Goal: Task Accomplishment & Management: Use online tool/utility

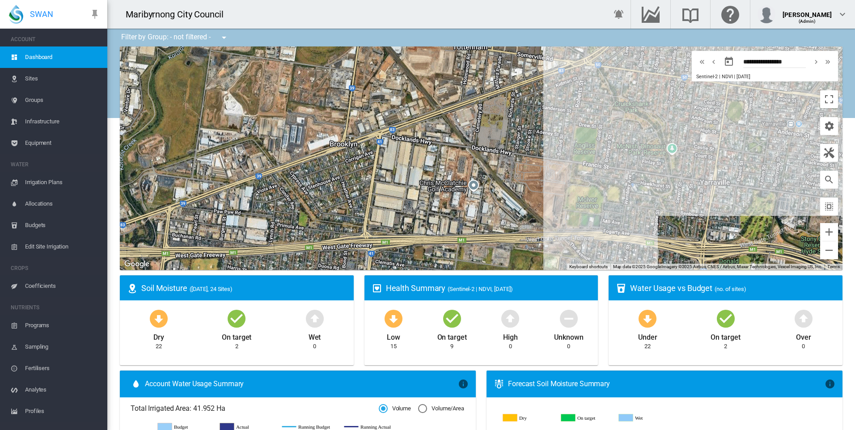
click at [51, 182] on span "Irrigation Plans" at bounding box center [62, 182] width 75 height 21
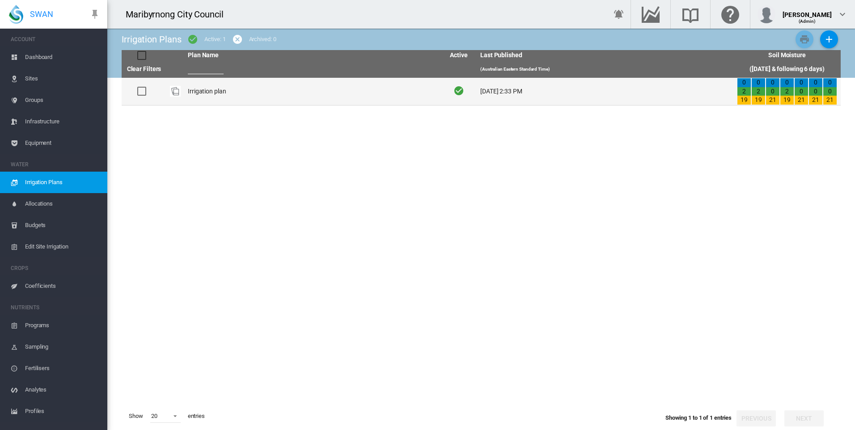
click at [219, 92] on td "Irrigation plan" at bounding box center [312, 91] width 257 height 27
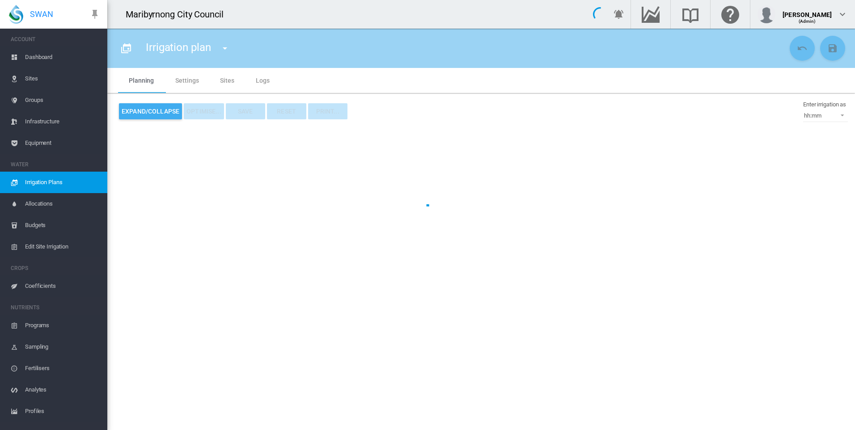
type input "**********"
type input "*"
type input "*********"
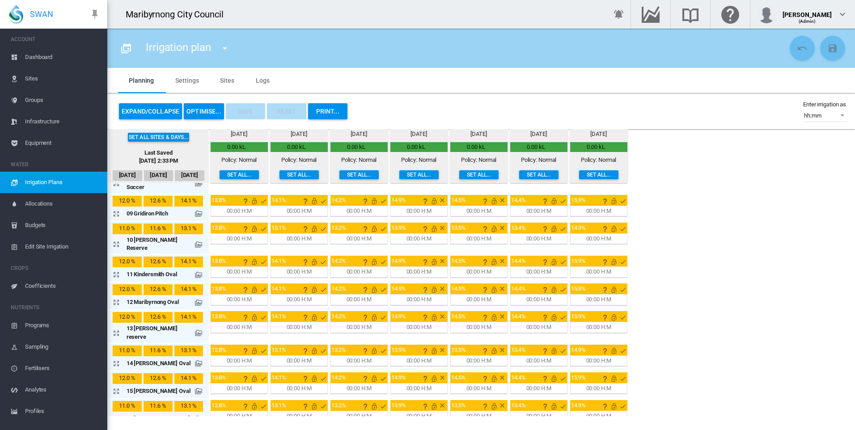
scroll to position [313, 0]
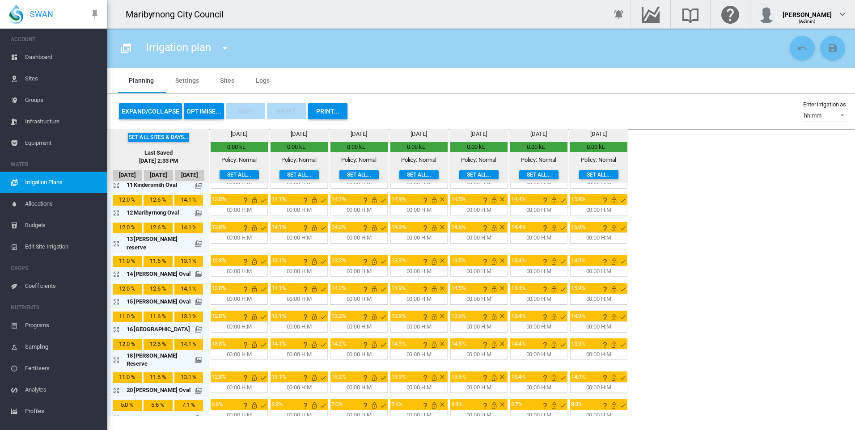
click at [204, 113] on button "OPTIMISE..." at bounding box center [204, 111] width 40 height 16
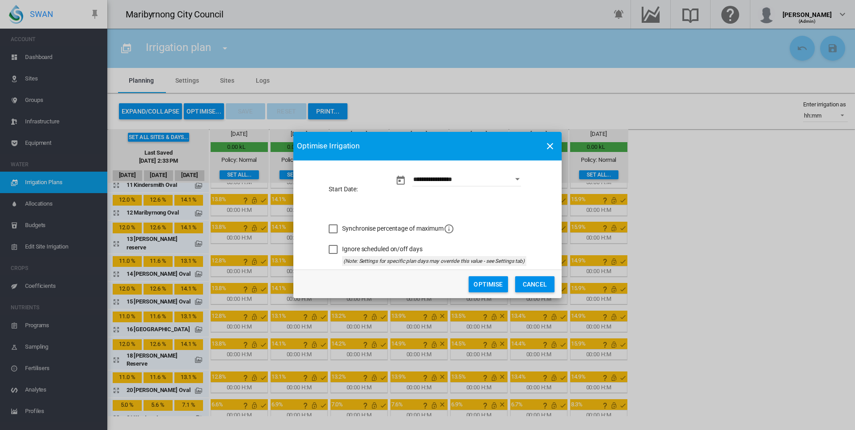
click at [488, 284] on button "Optimise" at bounding box center [488, 284] width 39 height 16
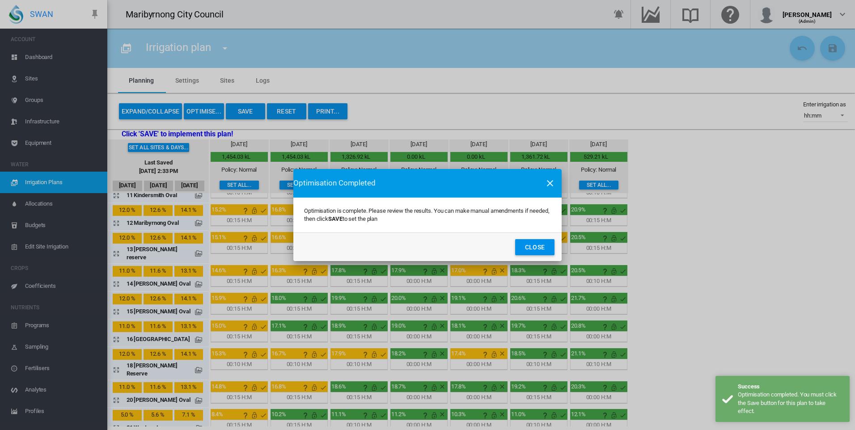
click at [545, 247] on button "Close" at bounding box center [534, 247] width 39 height 16
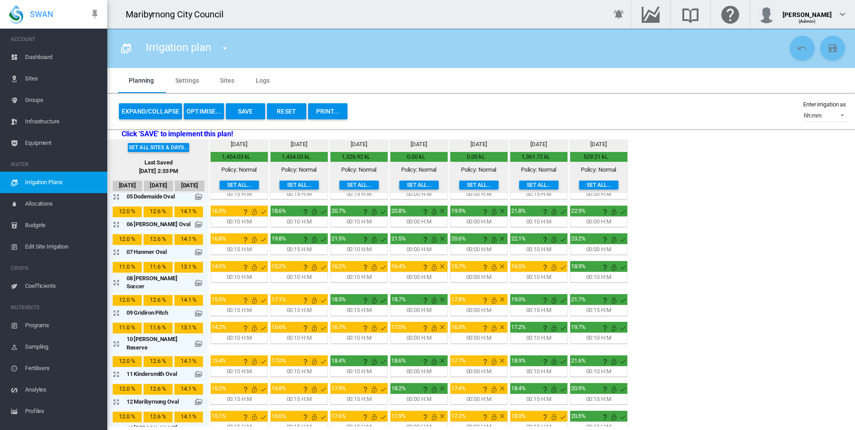
scroll to position [0, 0]
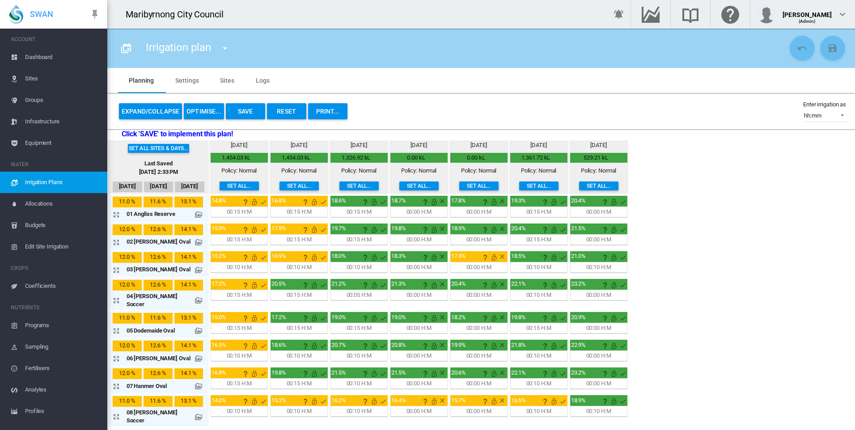
click at [202, 111] on button "OPTIMISE..." at bounding box center [204, 111] width 40 height 16
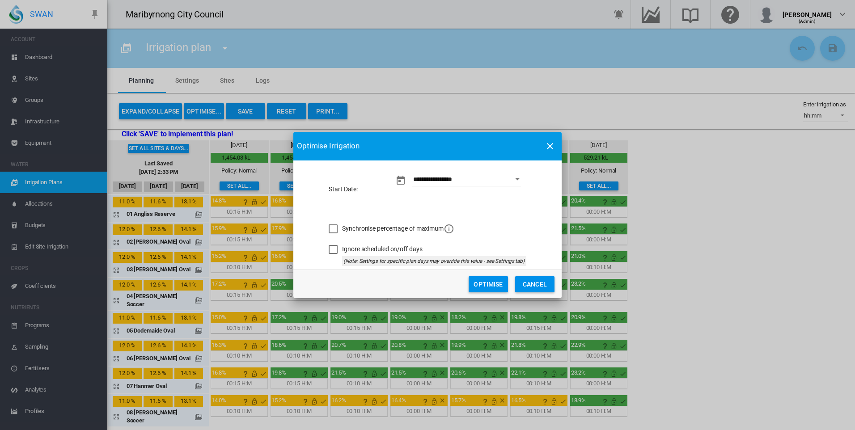
click at [492, 286] on button "Optimise" at bounding box center [488, 284] width 39 height 16
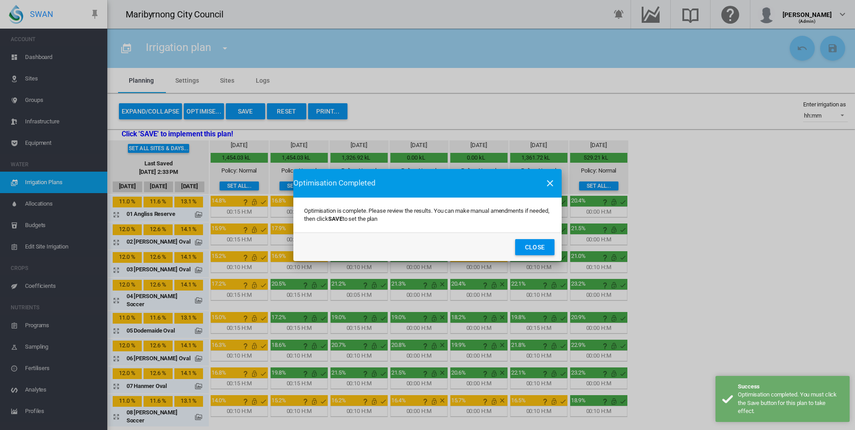
click at [540, 243] on button "Close" at bounding box center [534, 247] width 39 height 16
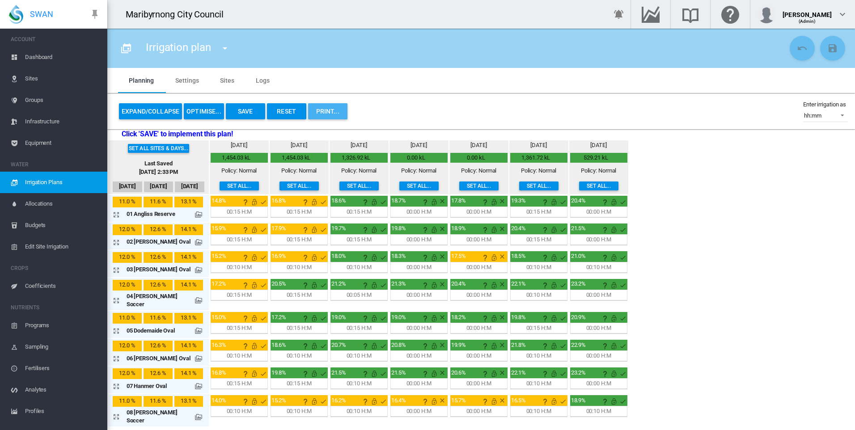
click at [339, 112] on button "PRINT..." at bounding box center [327, 111] width 39 height 16
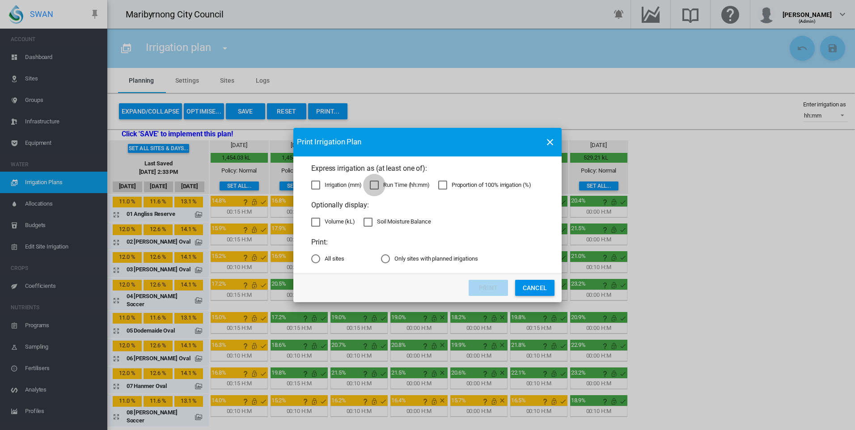
click at [379, 184] on div "Run Time (hh:mm)" at bounding box center [374, 185] width 9 height 9
click at [551, 134] on button "Express irrigation ..." at bounding box center [550, 142] width 18 height 18
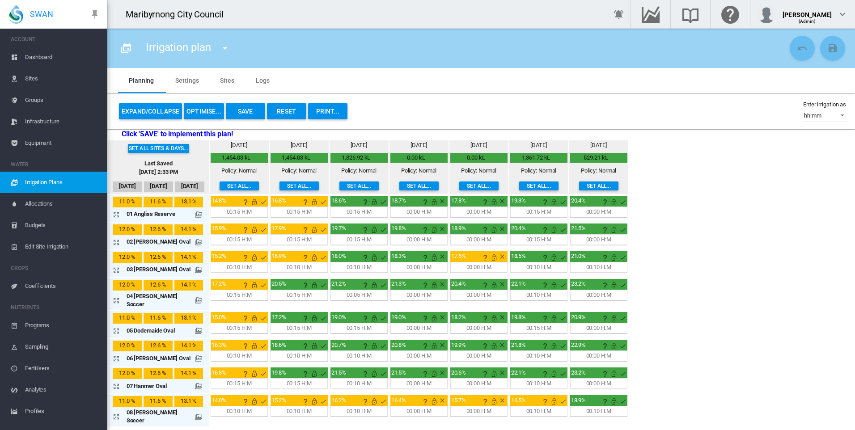
click at [45, 202] on span "Allocations" at bounding box center [62, 203] width 75 height 21
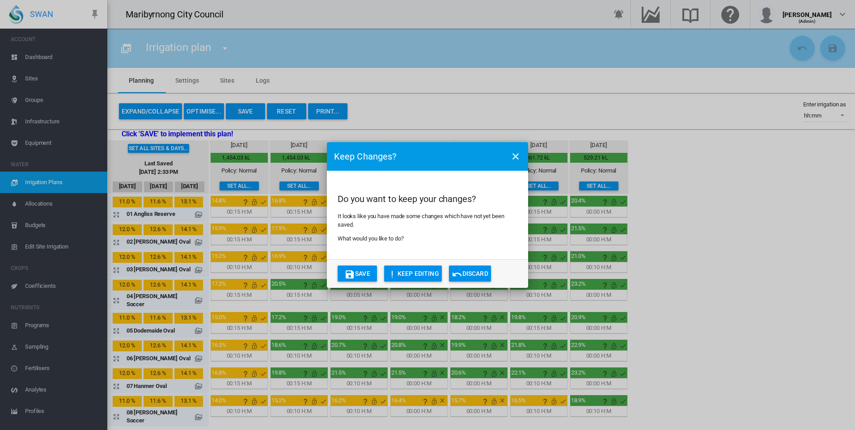
click at [473, 277] on button "Discard" at bounding box center [470, 274] width 42 height 16
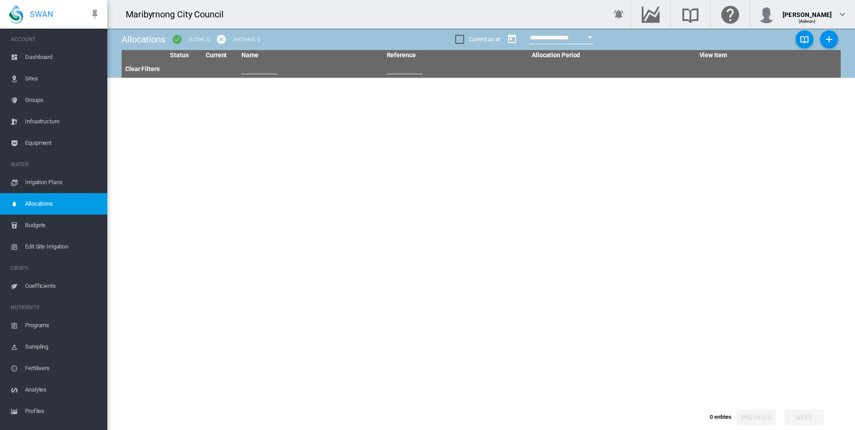
click at [57, 56] on span "Dashboard" at bounding box center [62, 57] width 75 height 21
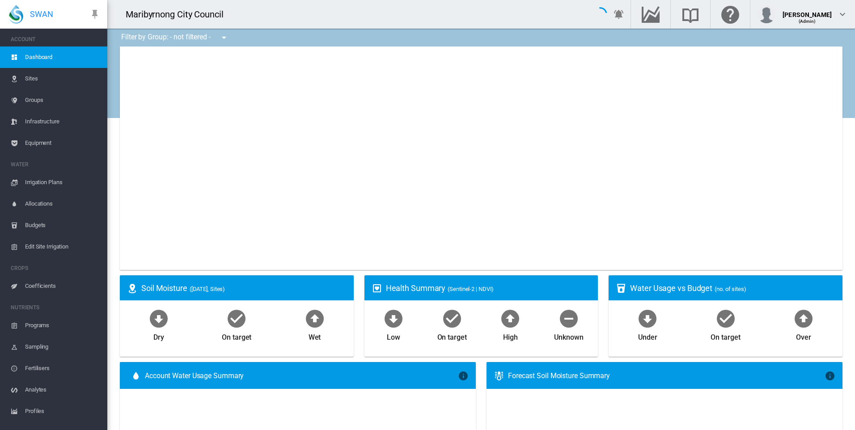
type input "**********"
